Goal: Find specific page/section: Find specific page/section

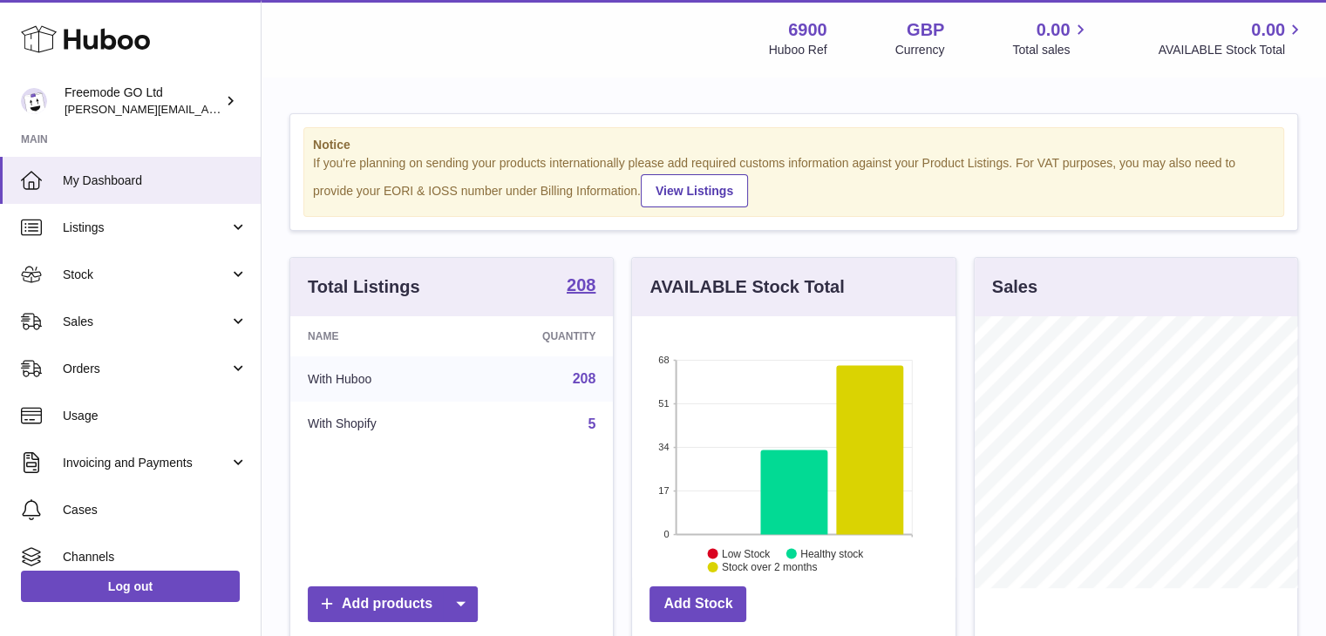
scroll to position [272, 323]
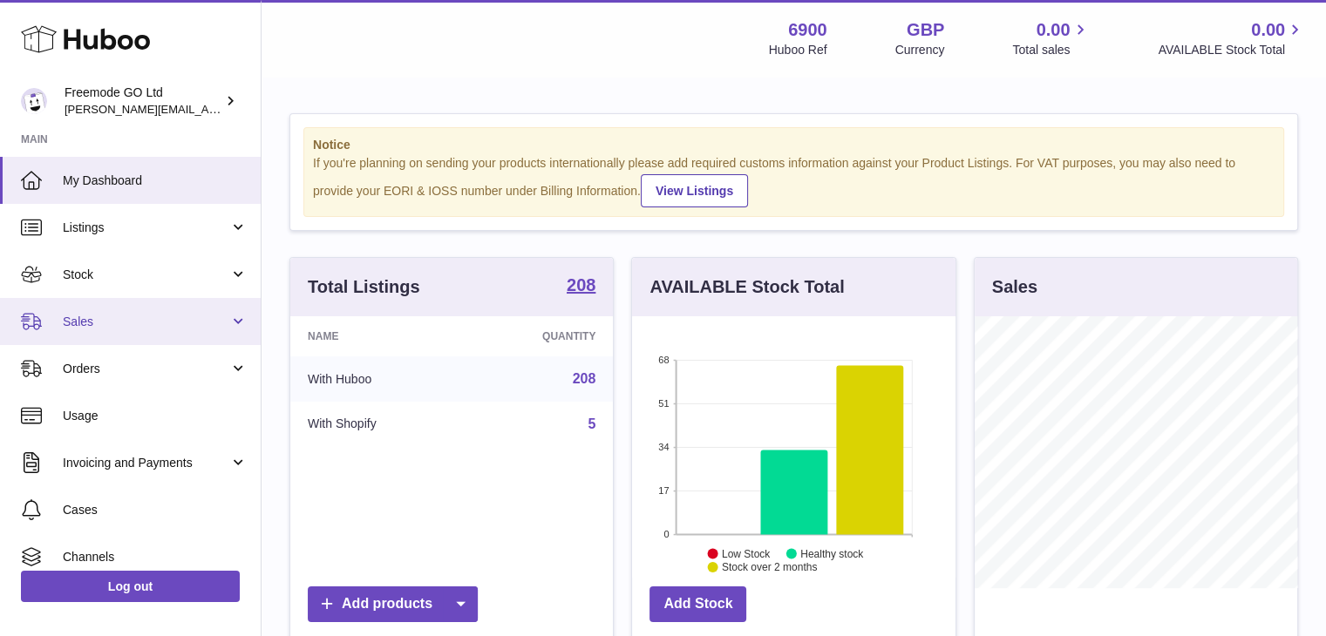
click at [136, 318] on span "Sales" at bounding box center [146, 322] width 167 height 17
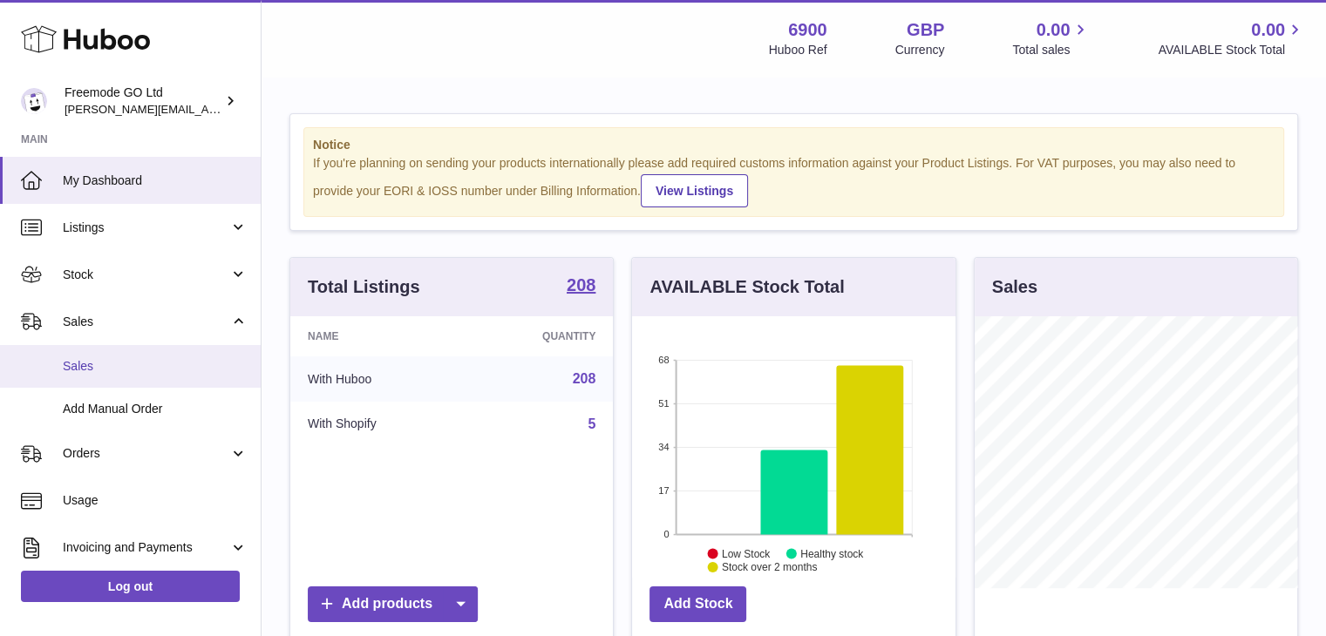
click at [123, 366] on span "Sales" at bounding box center [155, 366] width 185 height 17
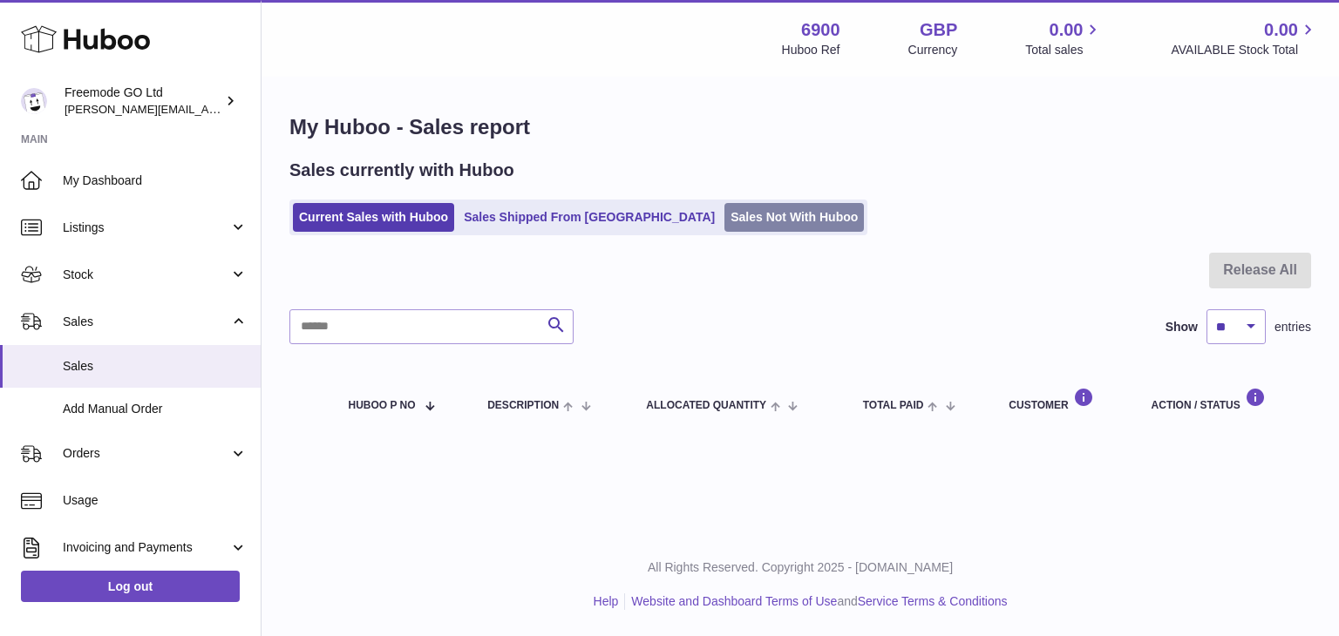
click at [725, 208] on link "Sales Not With Huboo" at bounding box center [795, 217] width 140 height 29
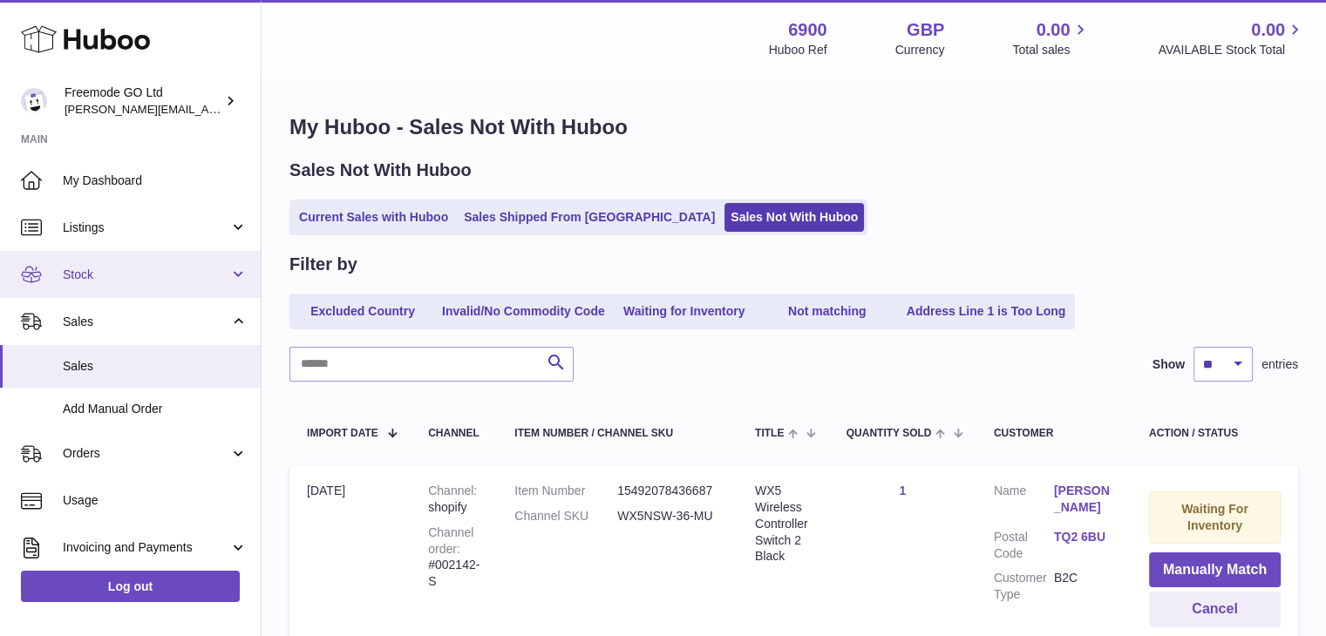
click at [90, 283] on link "Stock" at bounding box center [130, 274] width 261 height 47
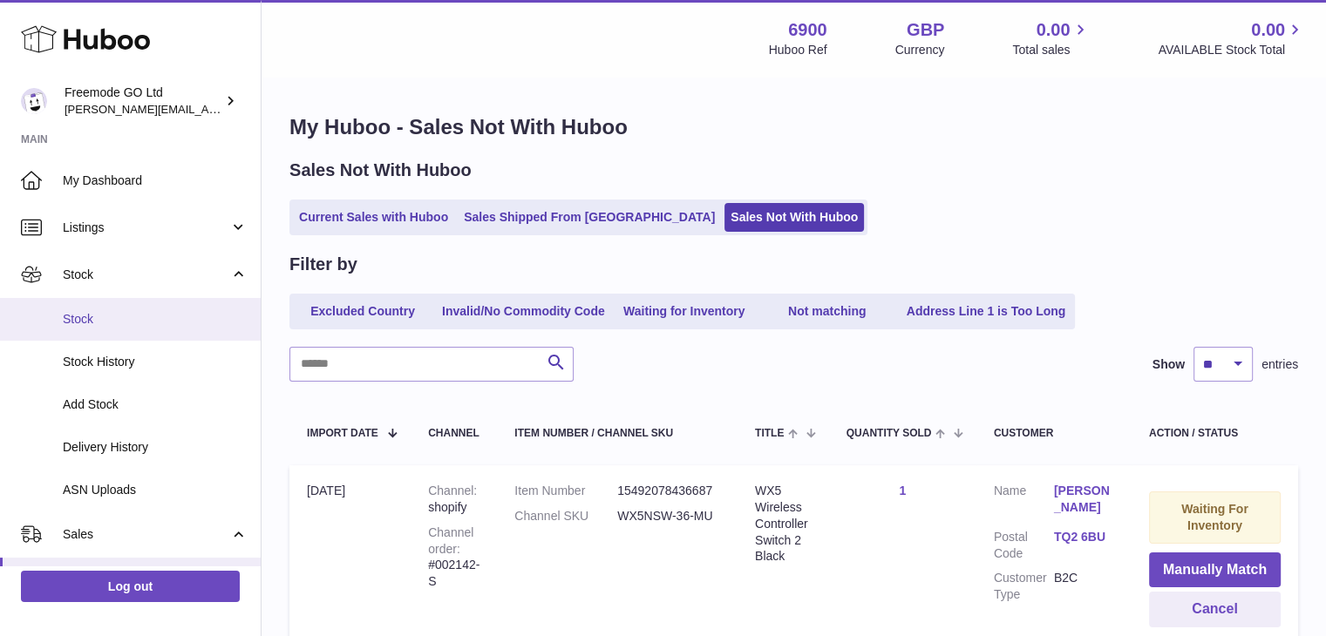
click at [91, 314] on span "Stock" at bounding box center [155, 319] width 185 height 17
